Goal: Task Accomplishment & Management: Manage account settings

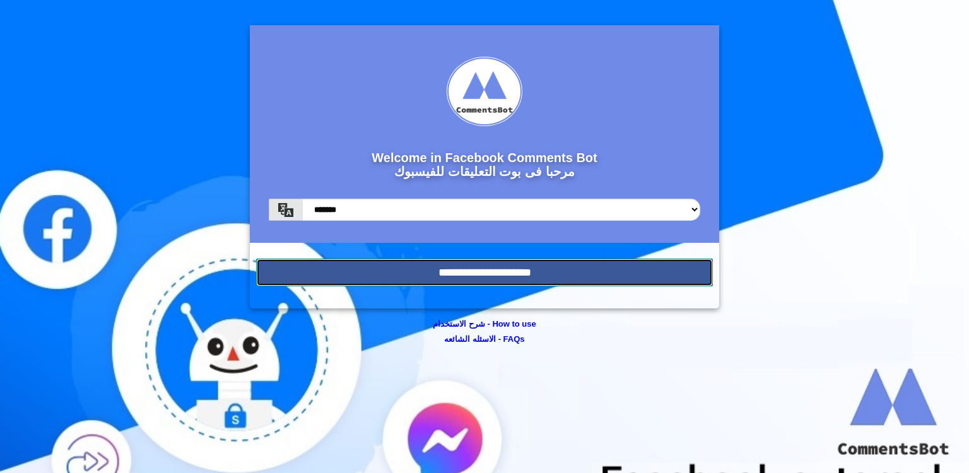
click at [485, 271] on input "**********" at bounding box center [484, 273] width 457 height 28
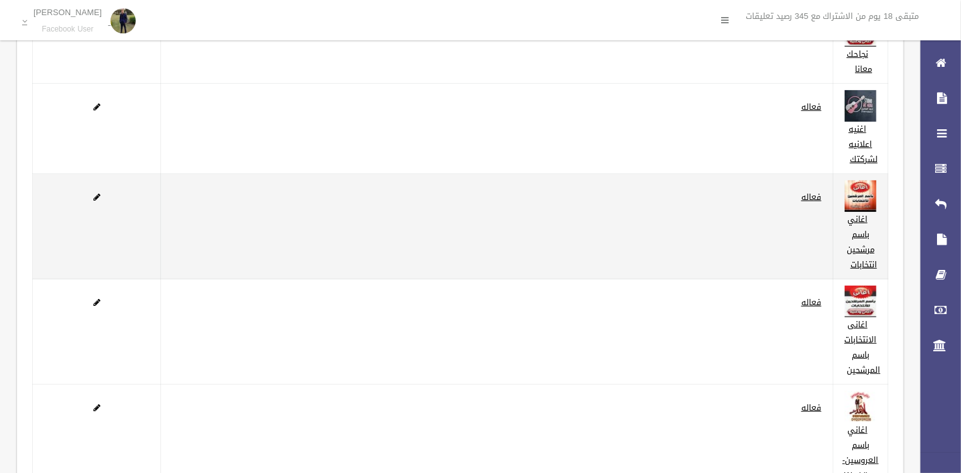
scroll to position [151, 0]
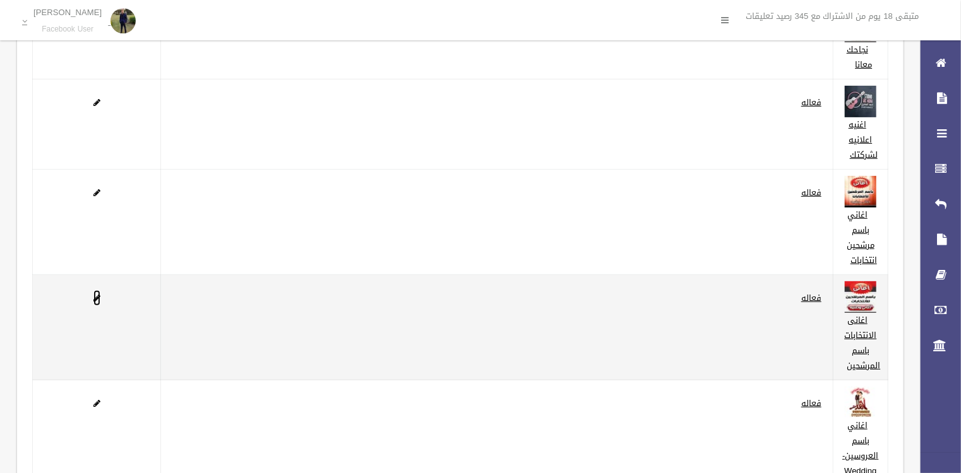
click at [93, 297] on span at bounding box center [96, 298] width 7 height 8
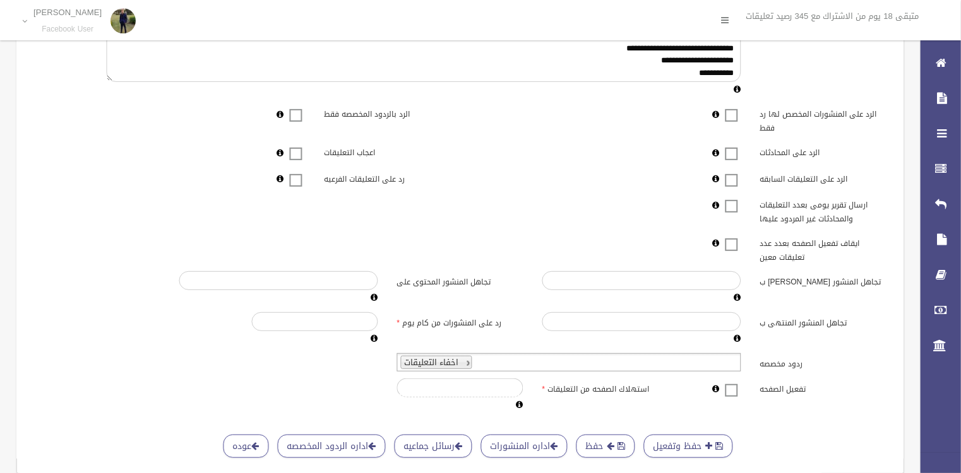
scroll to position [276, 0]
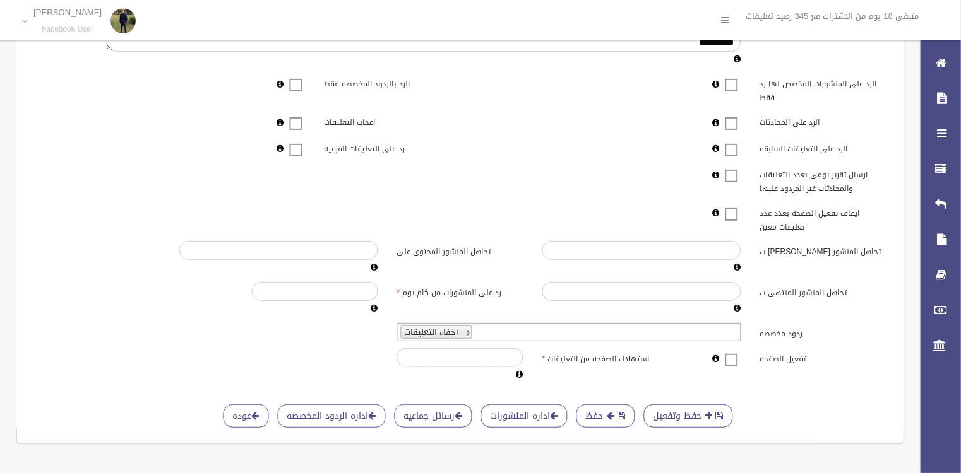
click at [733, 352] on span at bounding box center [731, 352] width 19 height 0
click at [593, 405] on button "حفظ" at bounding box center [605, 416] width 59 height 23
